Goal: Find contact information: Find contact information

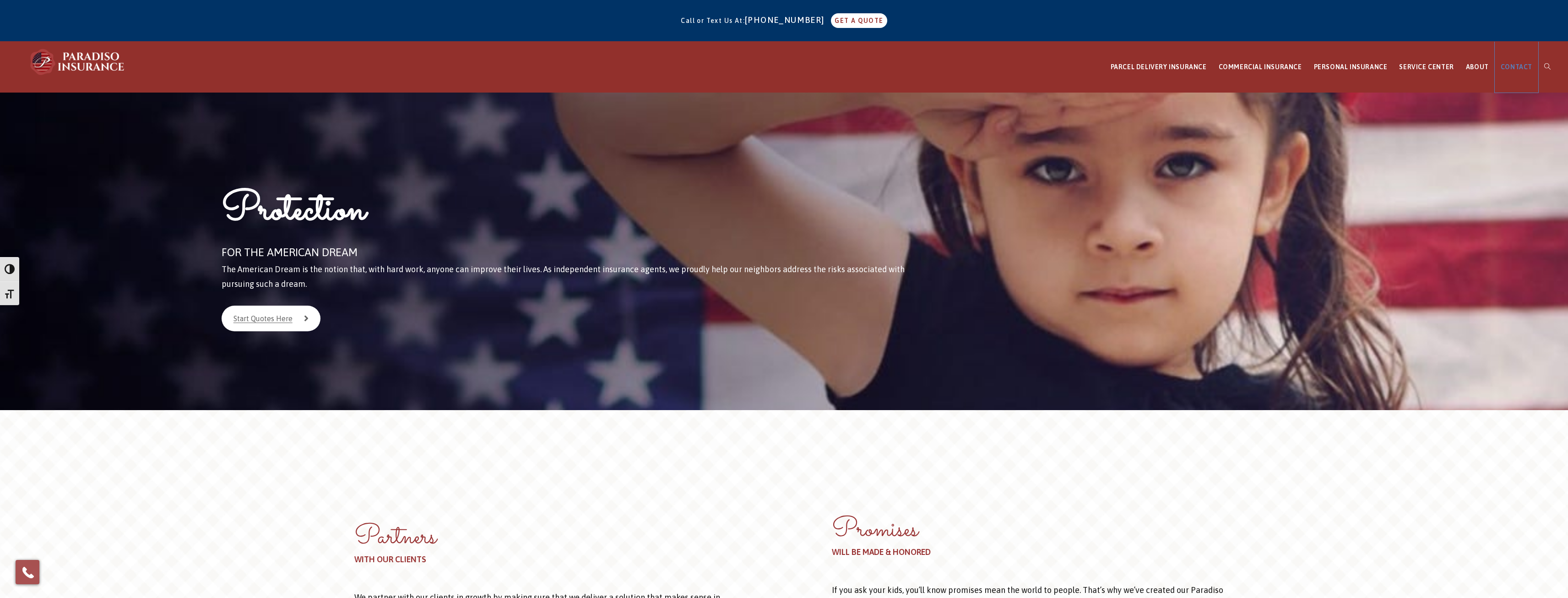
click at [1517, 67] on span "CONTACT" at bounding box center [1516, 67] width 32 height 7
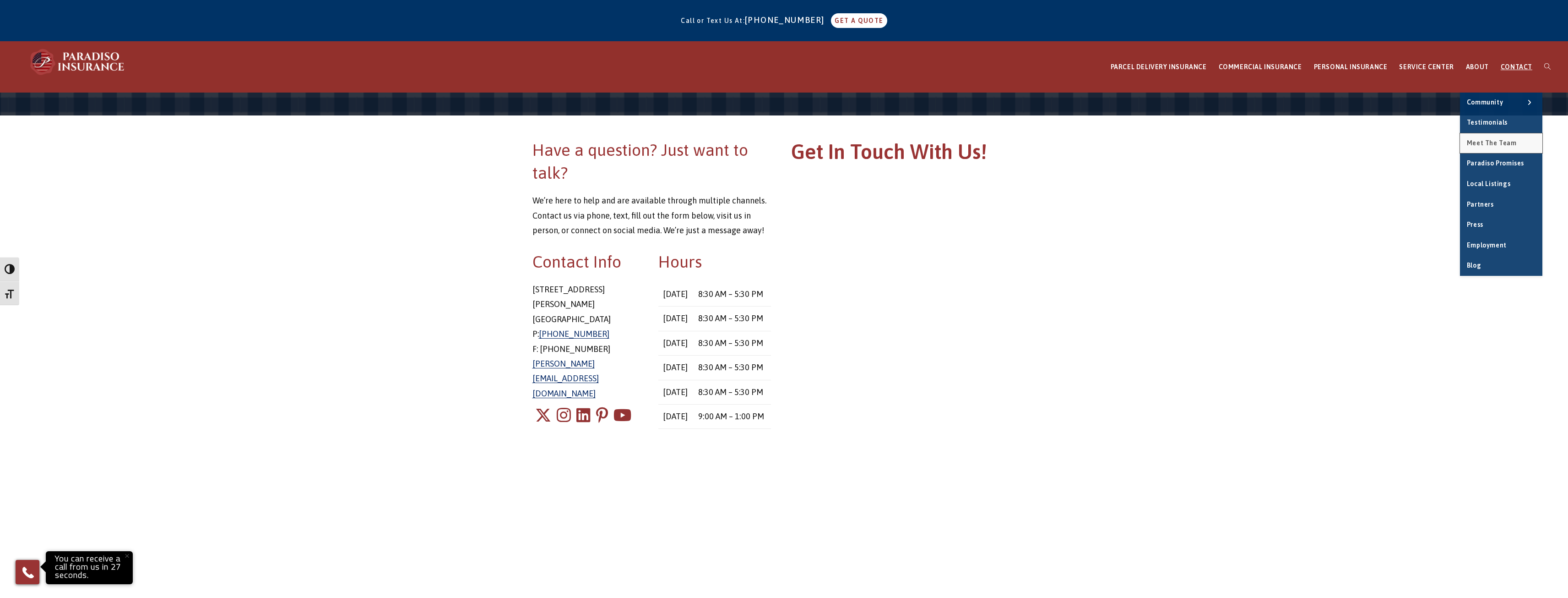
click at [1499, 141] on span "Meet the Team" at bounding box center [1492, 143] width 50 height 7
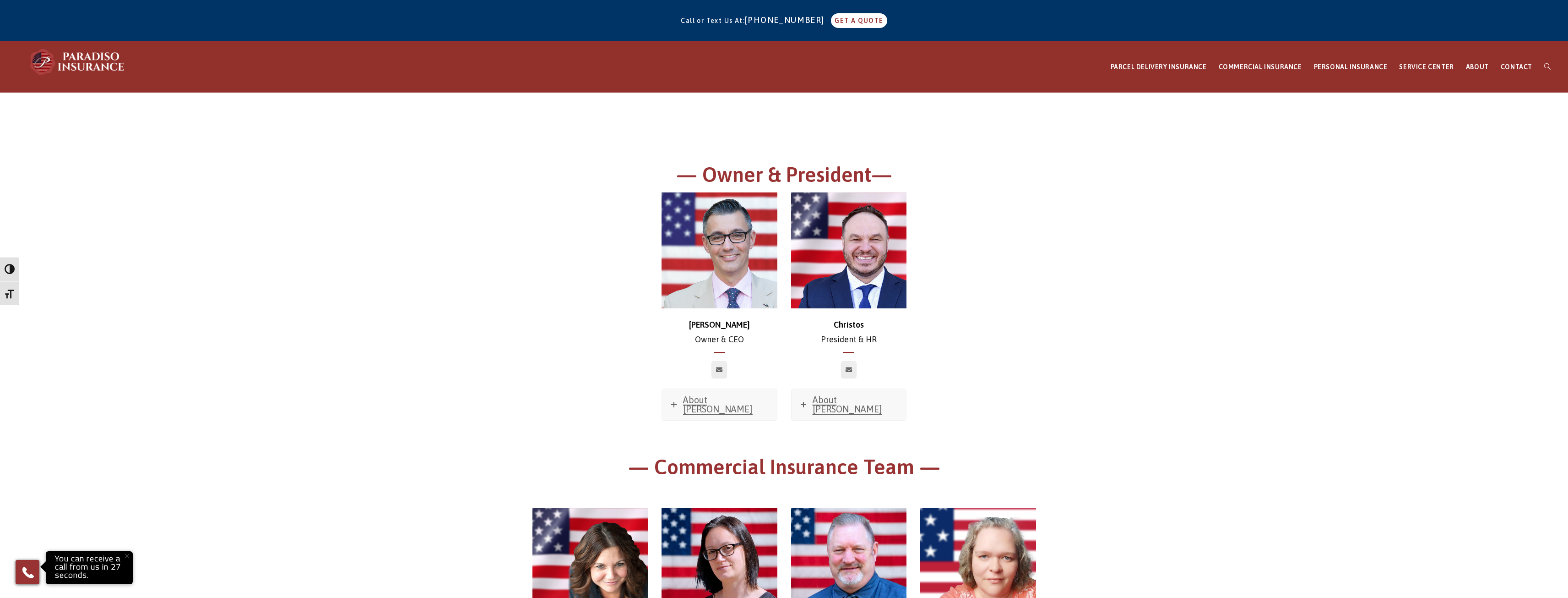
click at [858, 280] on img at bounding box center [849, 250] width 116 height 116
click at [836, 403] on span "About [PERSON_NAME]" at bounding box center [847, 404] width 69 height 19
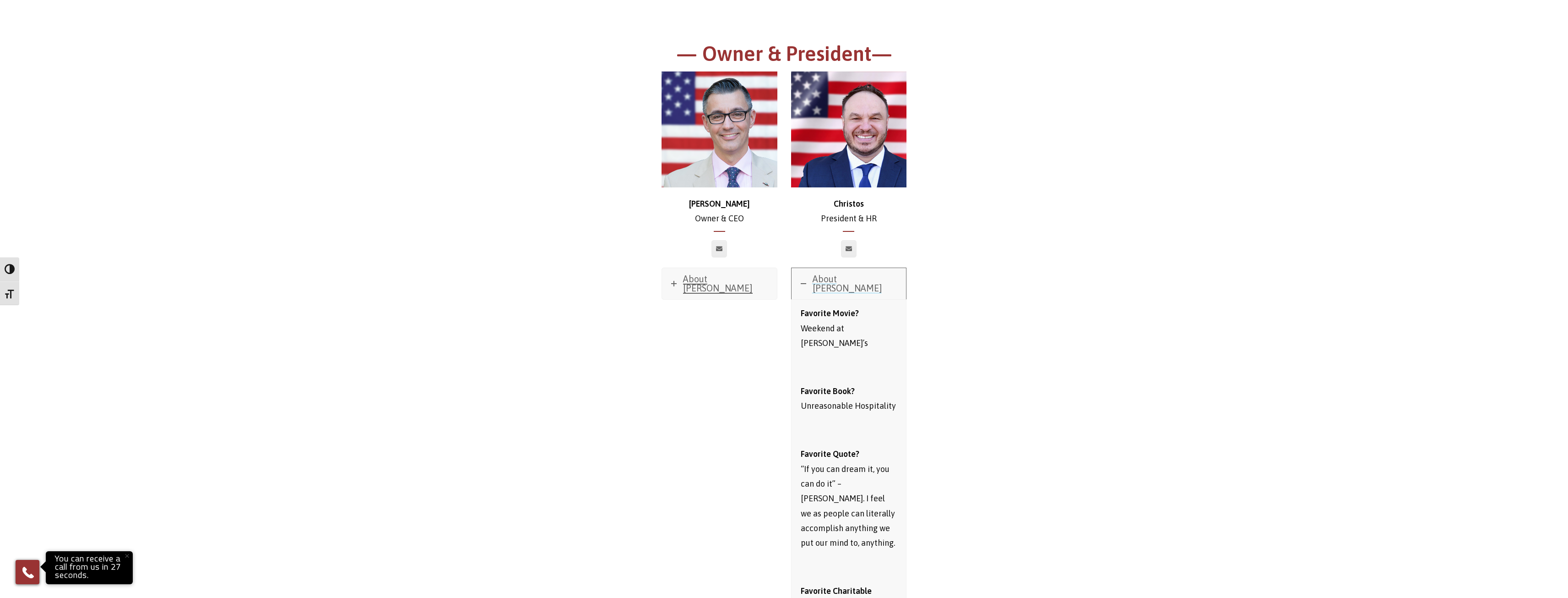
scroll to position [138, 0]
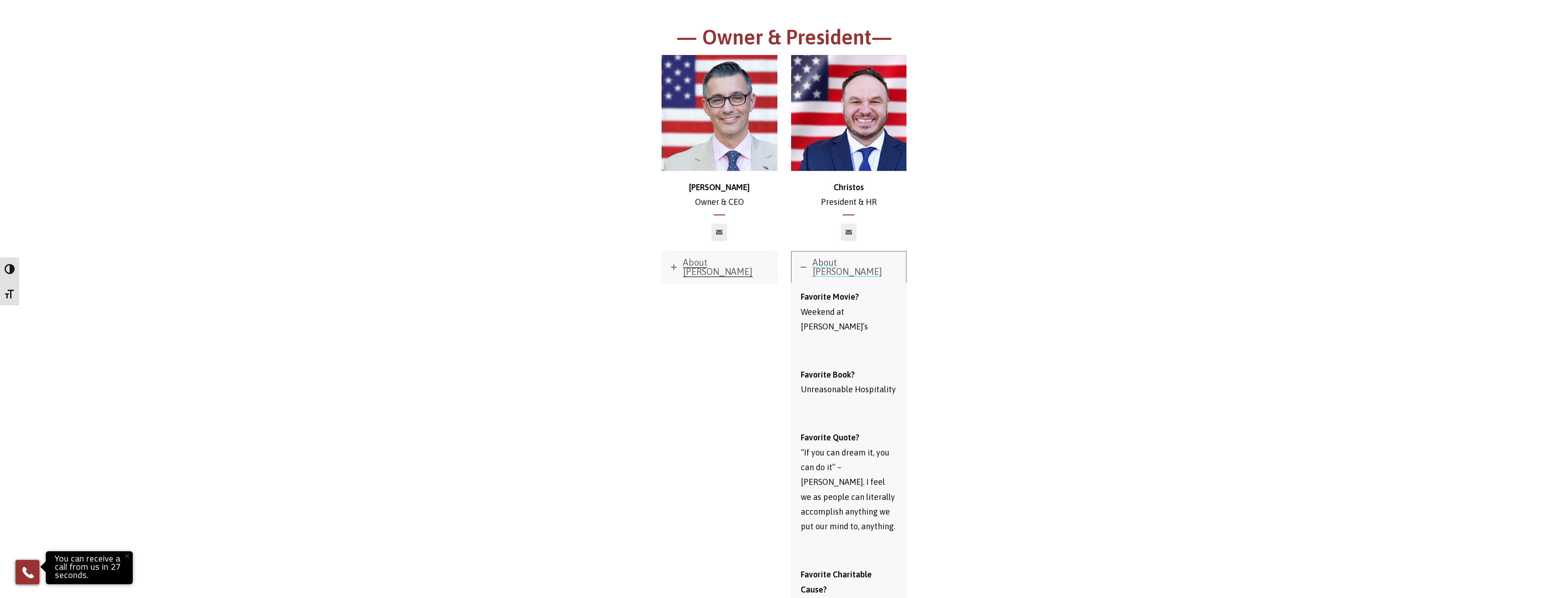
click at [852, 263] on span "About [PERSON_NAME]" at bounding box center [847, 267] width 69 height 19
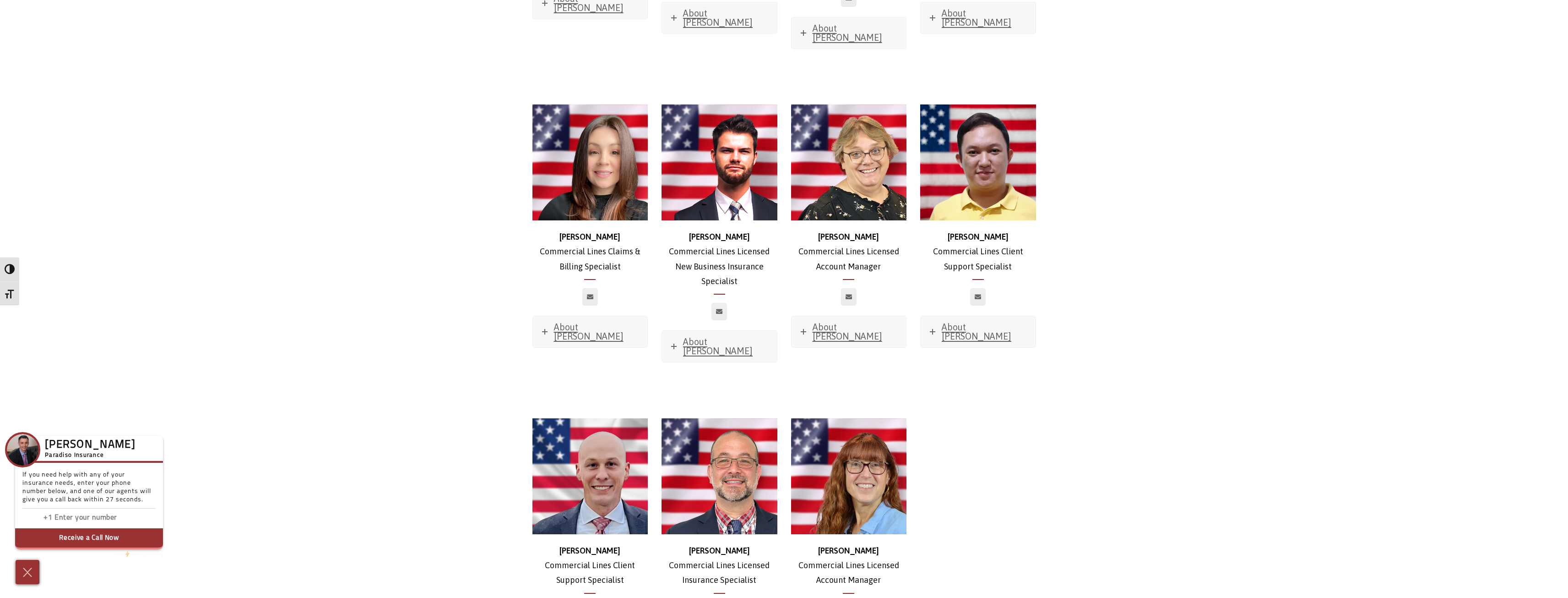
scroll to position [733, 0]
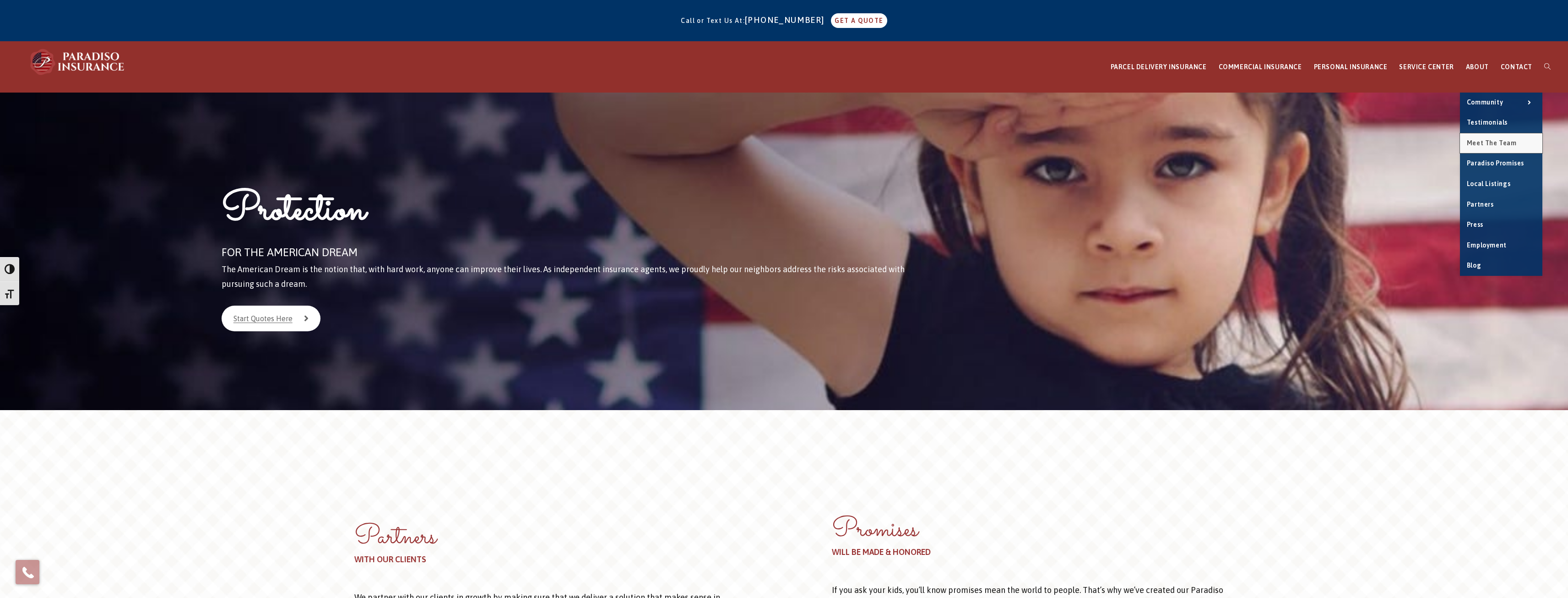
click at [1508, 144] on span "Meet the Team" at bounding box center [1492, 143] width 50 height 7
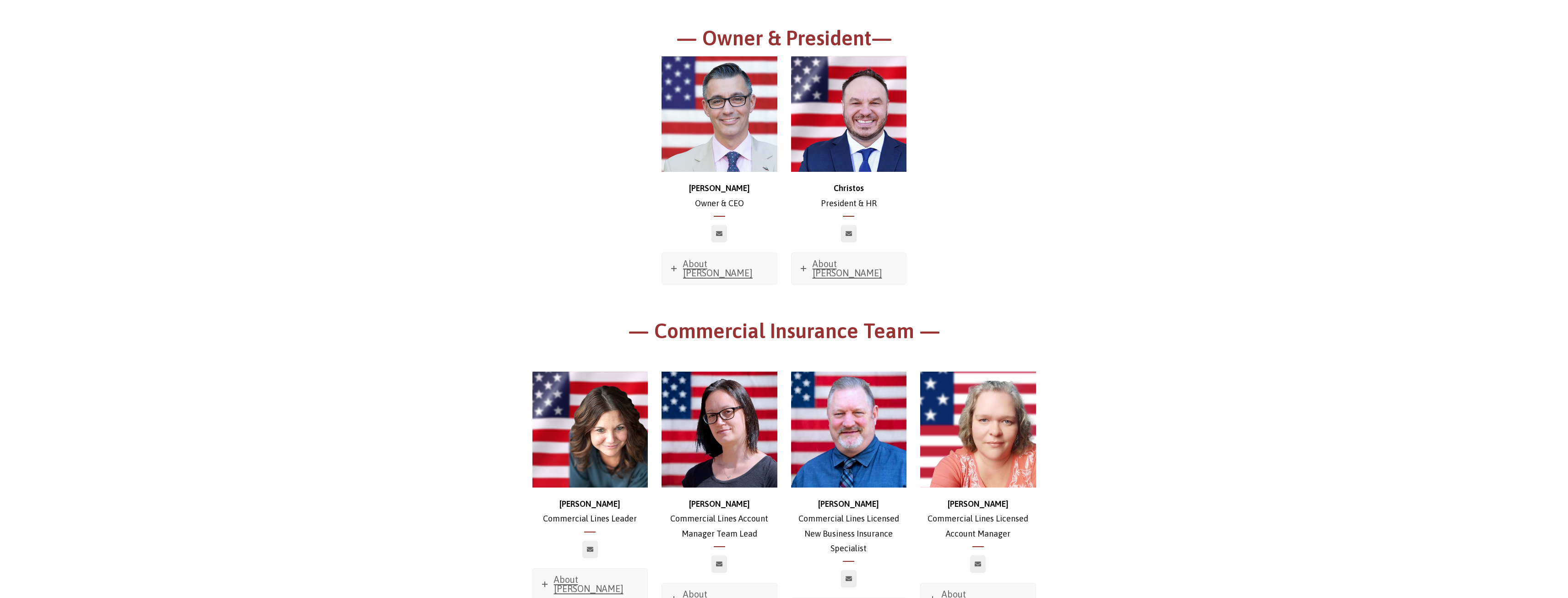
scroll to position [230, 0]
